Goal: Information Seeking & Learning: Stay updated

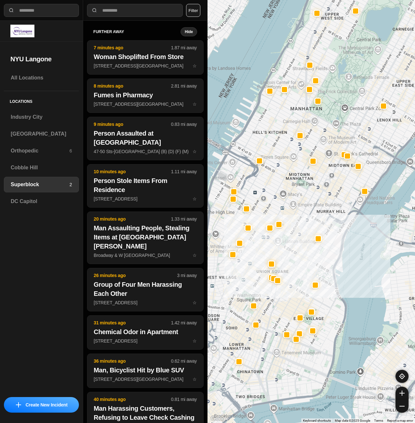
select select "*"
click at [44, 132] on h3 "[GEOGRAPHIC_DATA]" at bounding box center [41, 134] width 61 height 8
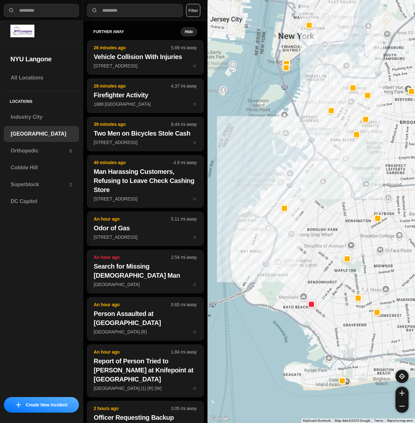
drag, startPoint x: 337, startPoint y: 203, endPoint x: 325, endPoint y: 222, distance: 22.1
click at [325, 222] on div at bounding box center [310, 211] width 207 height 423
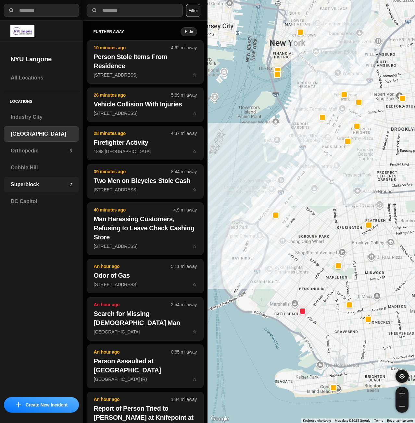
click at [35, 181] on h3 "Superblock" at bounding box center [40, 185] width 59 height 8
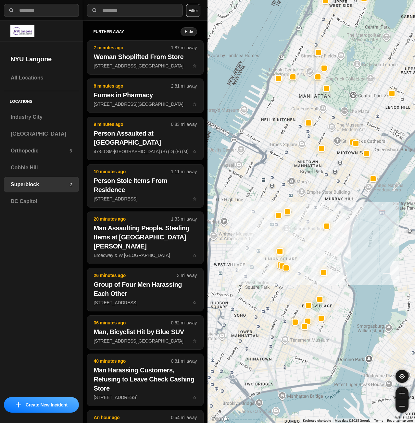
drag, startPoint x: 256, startPoint y: 264, endPoint x: 314, endPoint y: 253, distance: 59.4
click at [314, 253] on div at bounding box center [310, 211] width 207 height 423
